Goal: Navigation & Orientation: Find specific page/section

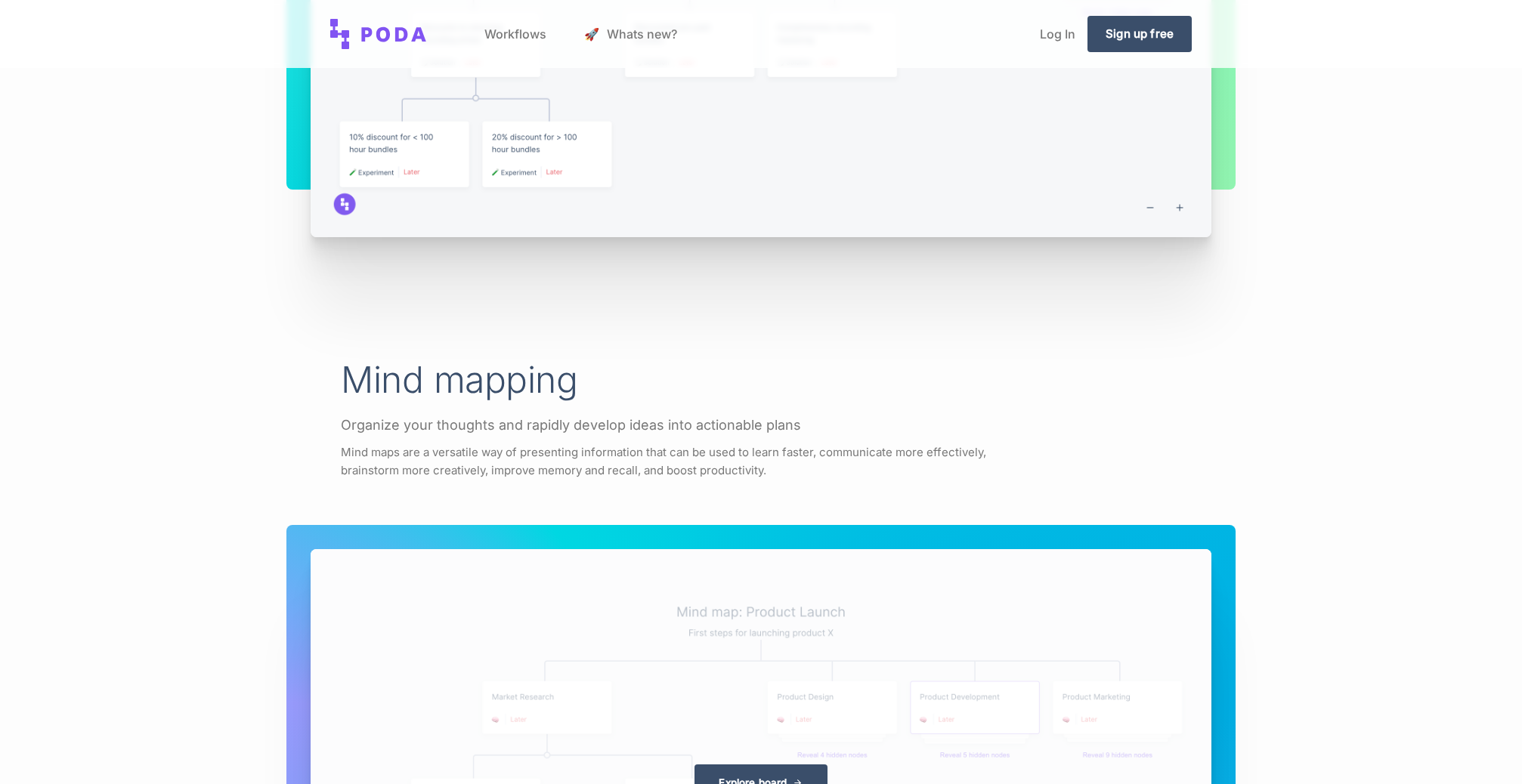
scroll to position [2492, 0]
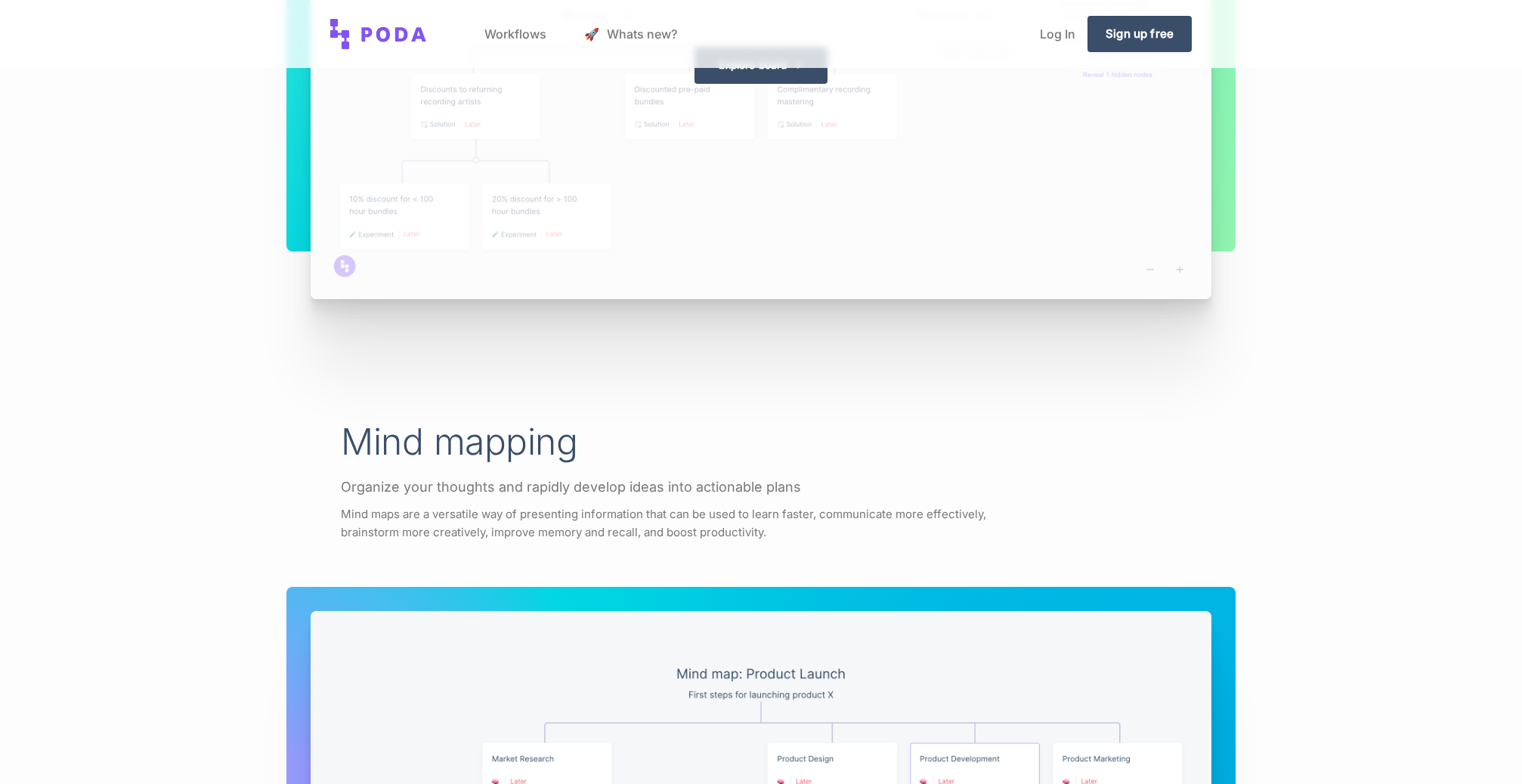
click at [1181, 271] on div "Explore board" at bounding box center [761, 65] width 901 height 467
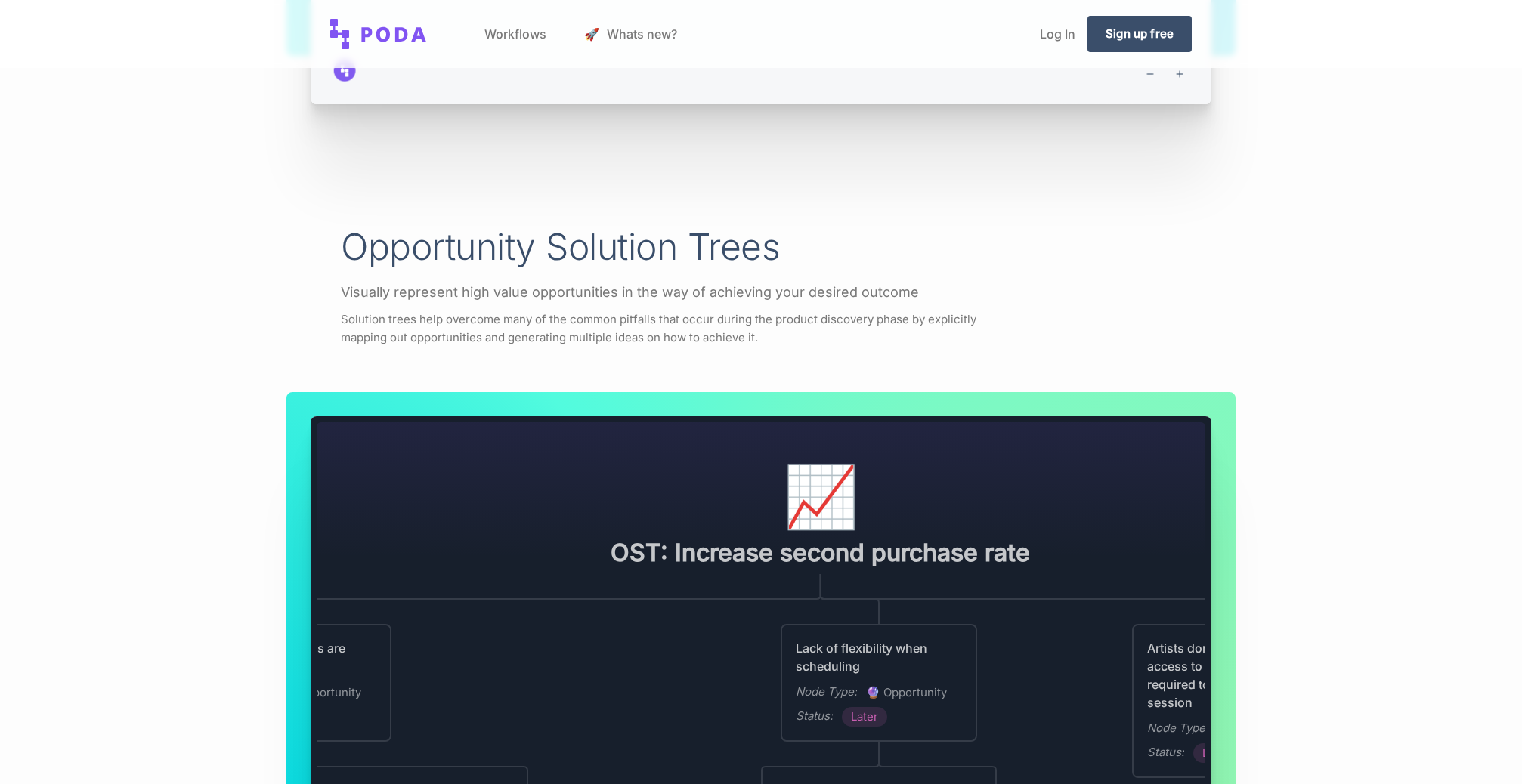
scroll to position [1914, 0]
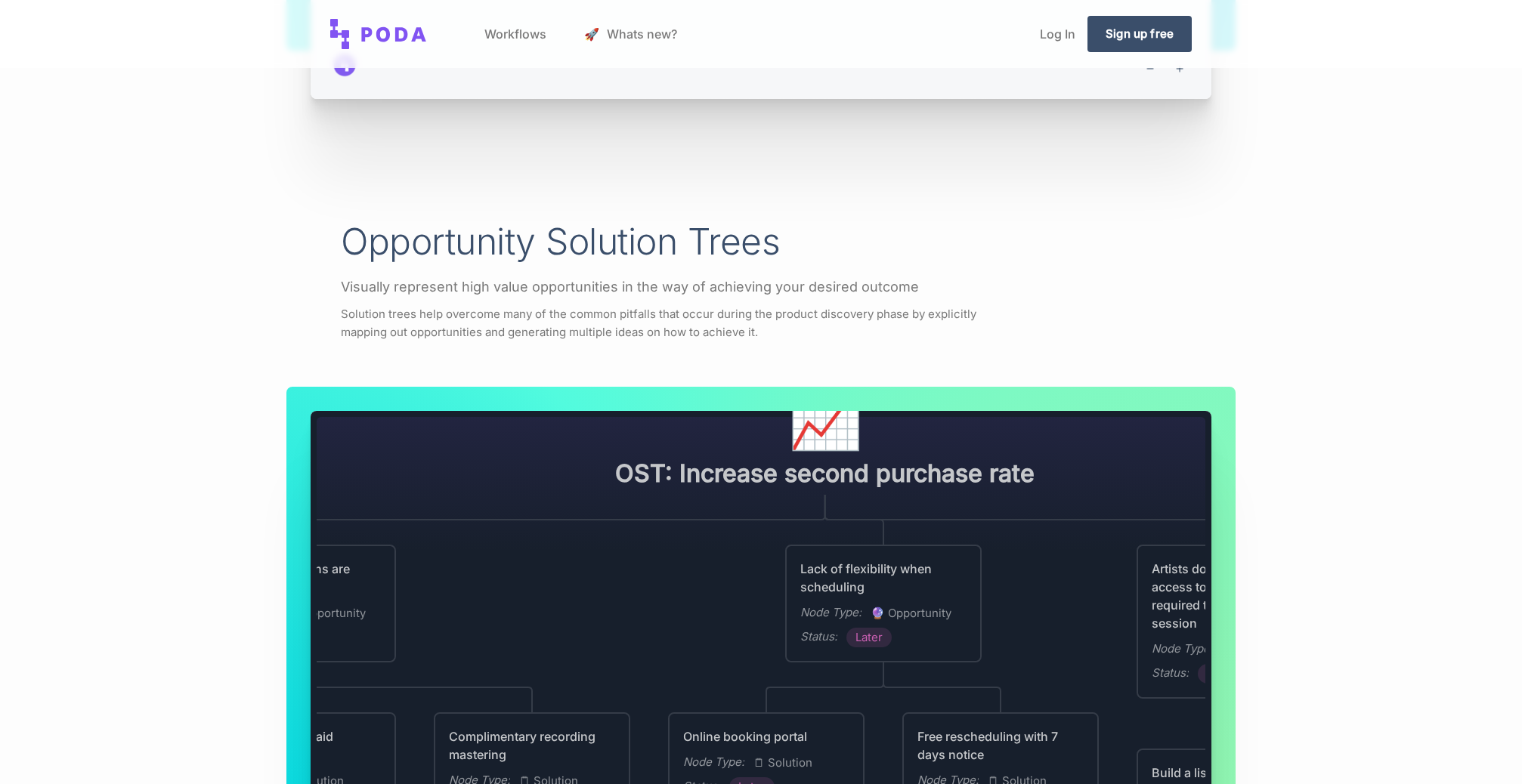
click at [913, 553] on div "Lack of flexibility when scheduling Node Type : 🔮 Opportunity Status : Later" at bounding box center [883, 603] width 193 height 115
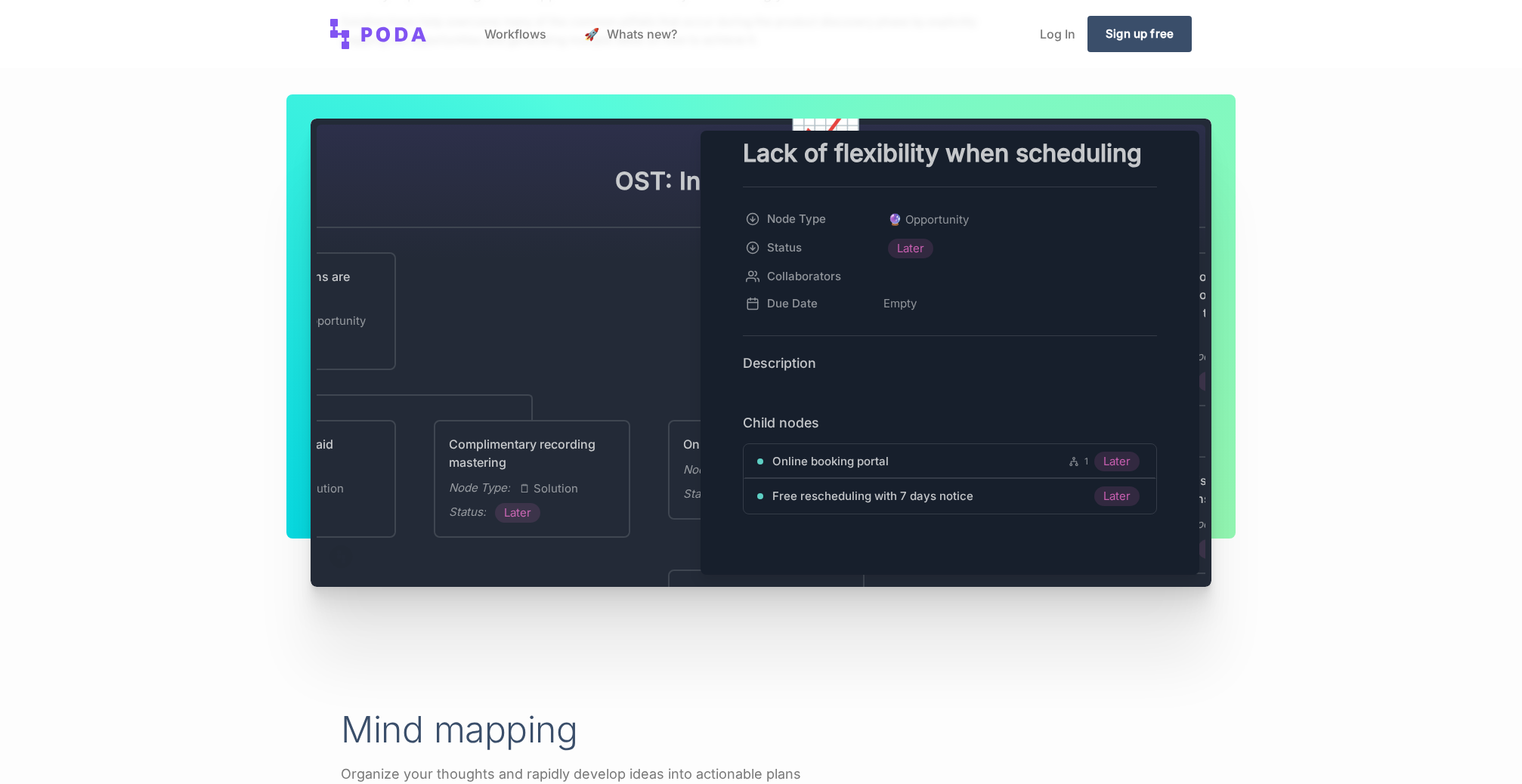
scroll to position [0, 0]
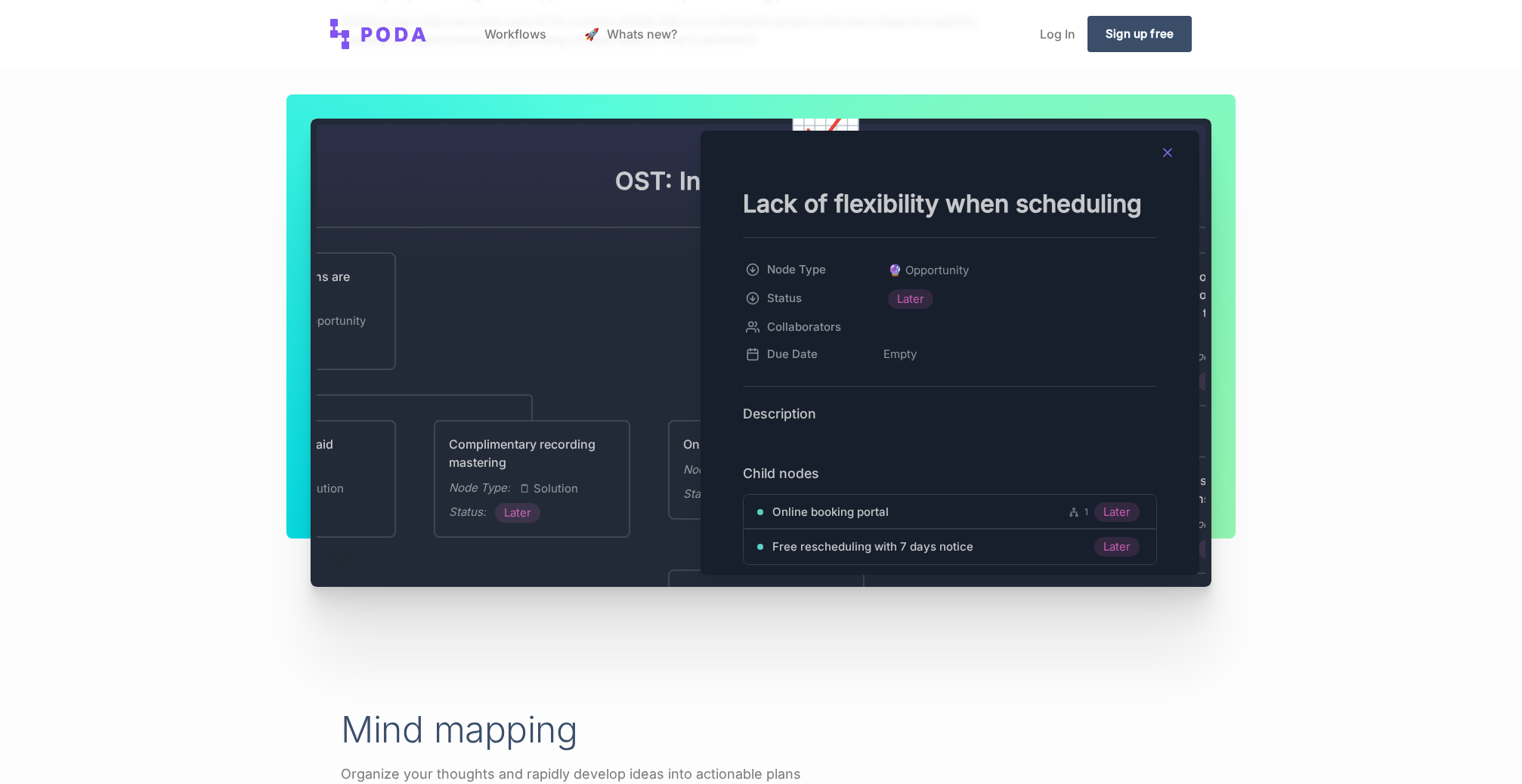
click at [1166, 151] on icon at bounding box center [1168, 152] width 15 height 15
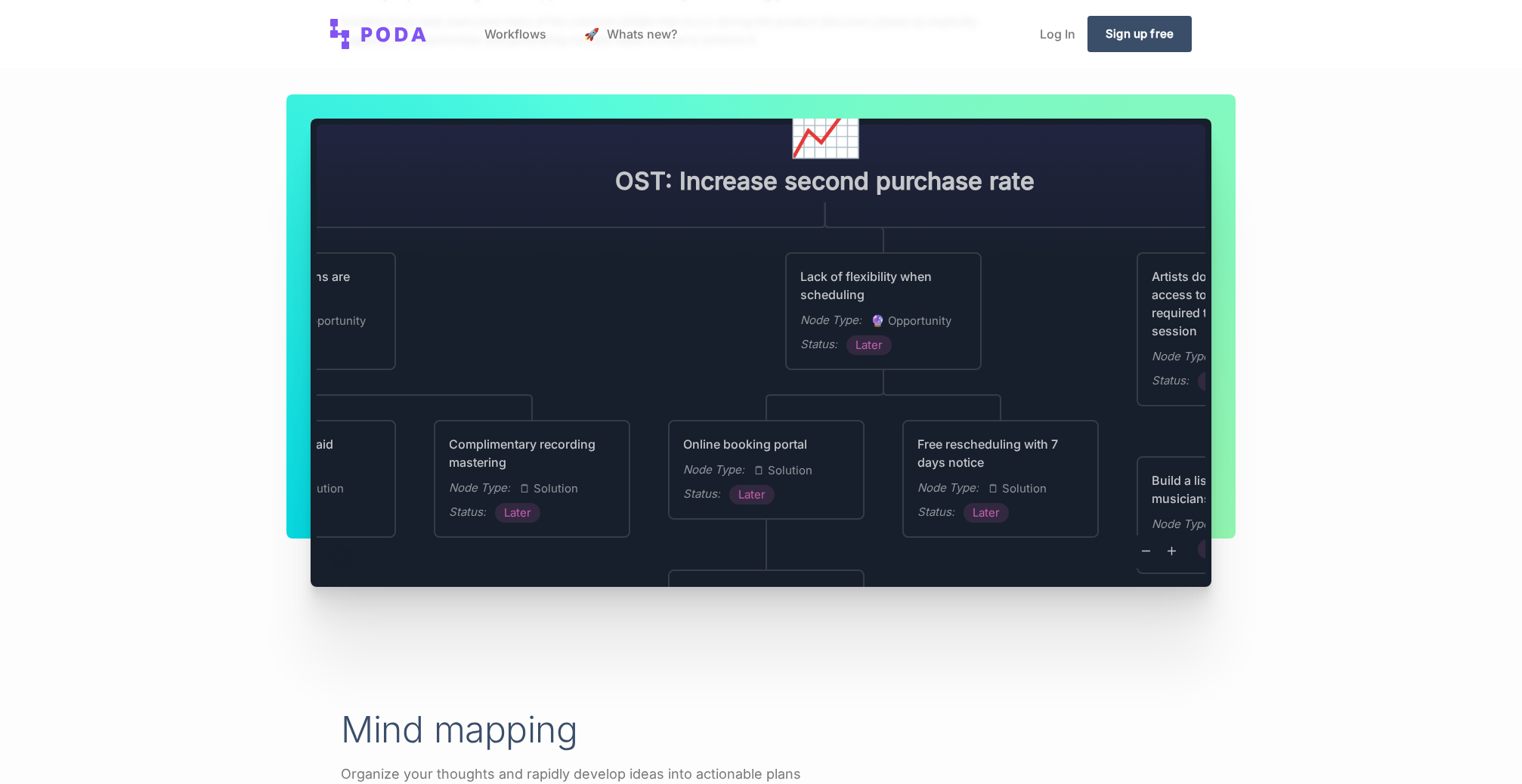
click at [798, 456] on div "Online booking portal Node Type : 🗒 Solution Status : Later" at bounding box center [766, 469] width 167 height 70
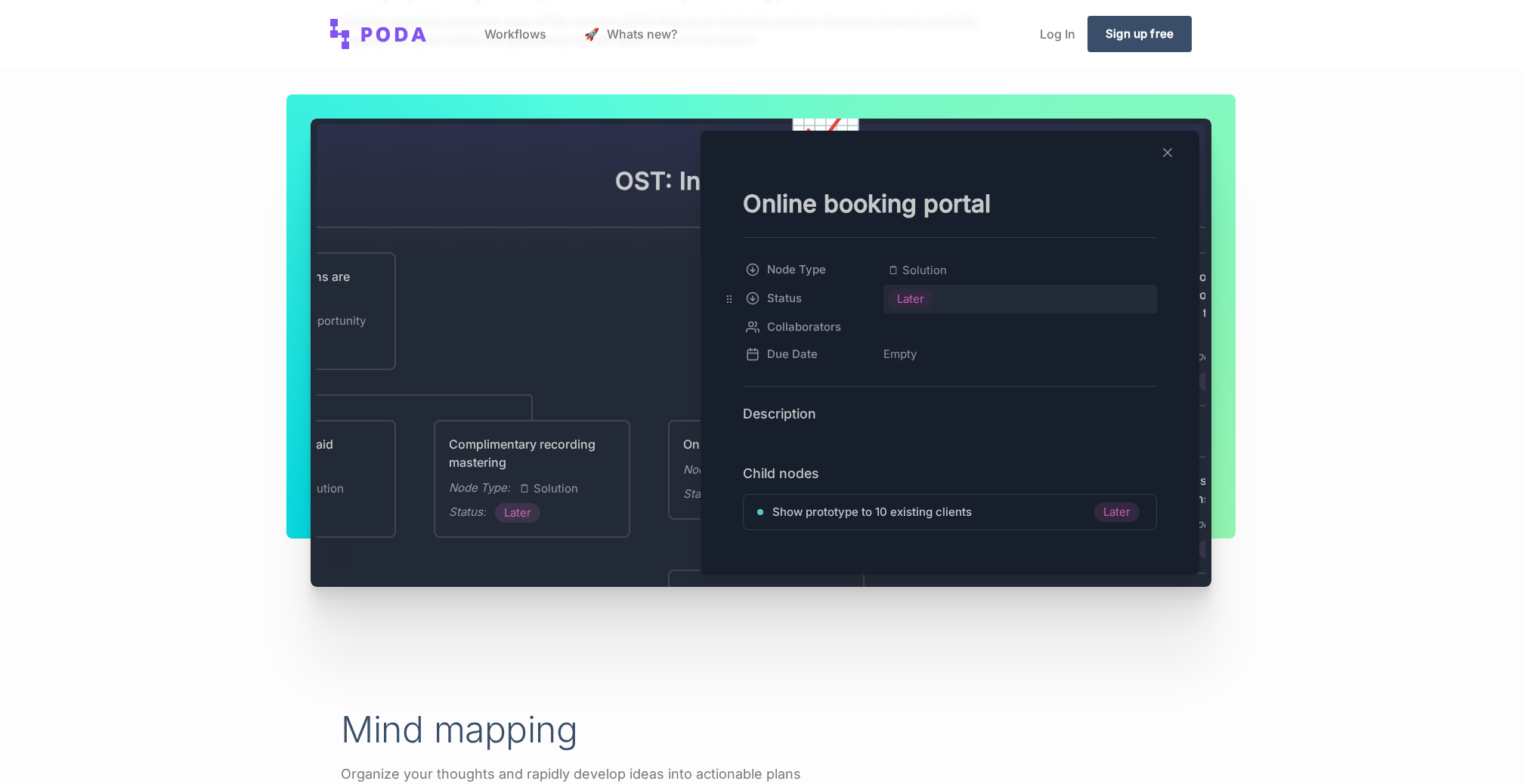
click at [912, 301] on span "Later" at bounding box center [911, 298] width 27 height 18
click at [940, 291] on div "Later" at bounding box center [1020, 298] width 273 height 29
drag, startPoint x: 727, startPoint y: 295, endPoint x: 728, endPoint y: 329, distance: 34.0
click at [908, 353] on div "Empty" at bounding box center [900, 353] width 33 height 18
click at [903, 353] on div "Empty" at bounding box center [900, 353] width 33 height 18
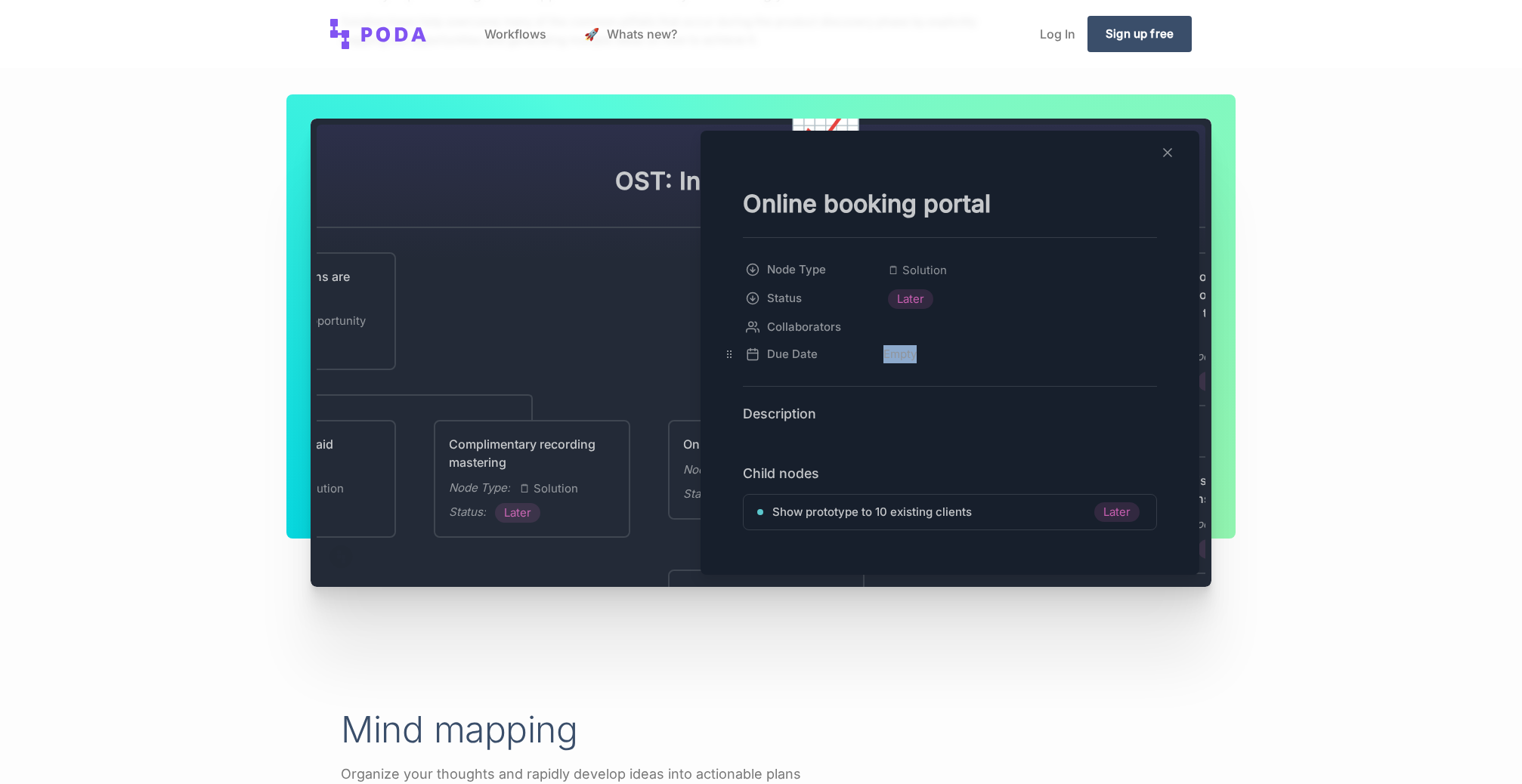
click at [903, 353] on div "Empty" at bounding box center [900, 353] width 33 height 18
click at [530, 283] on div at bounding box center [761, 352] width 901 height 468
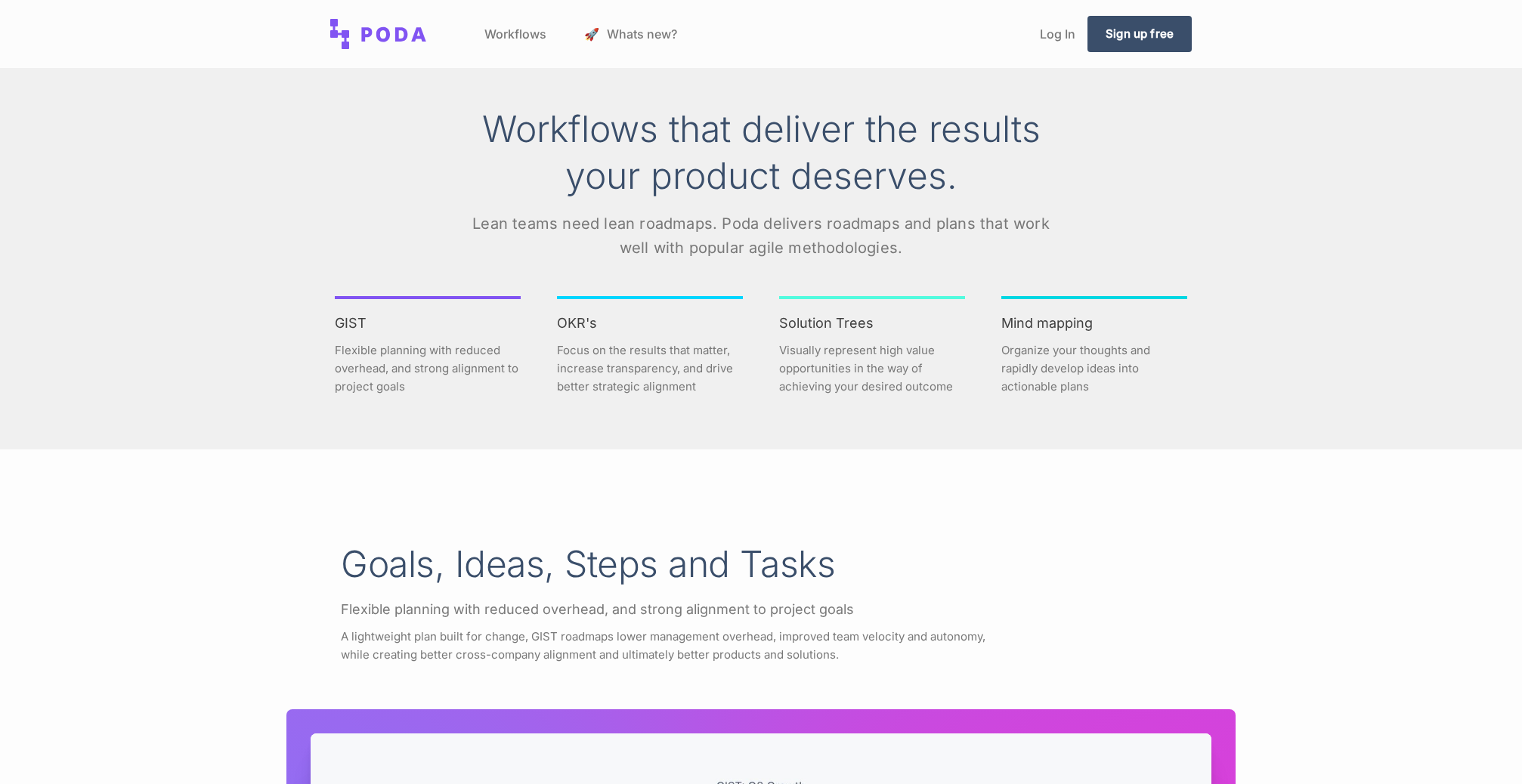
click at [83, 58] on header "Workflows 🚀 Whats new? Log In Sign up free" at bounding box center [761, 34] width 1522 height 68
